Goal: Information Seeking & Learning: Check status

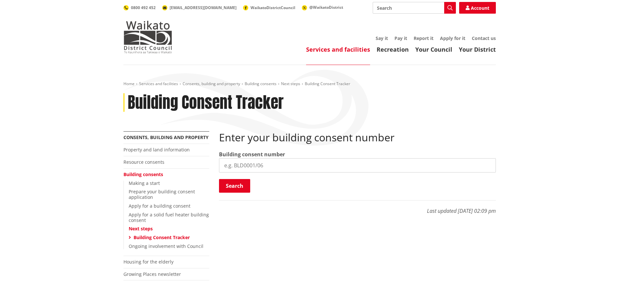
click at [339, 157] on div "Building consent number" at bounding box center [357, 161] width 277 height 22
click at [333, 162] on input "search" at bounding box center [357, 165] width 277 height 14
type input "BLD0324/26"
click at [247, 185] on button "Search" at bounding box center [234, 186] width 31 height 14
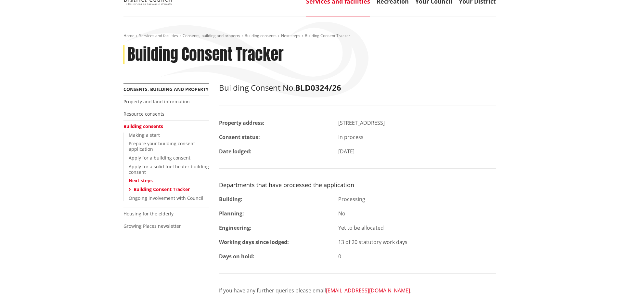
scroll to position [65, 0]
